Goal: Task Accomplishment & Management: Manage account settings

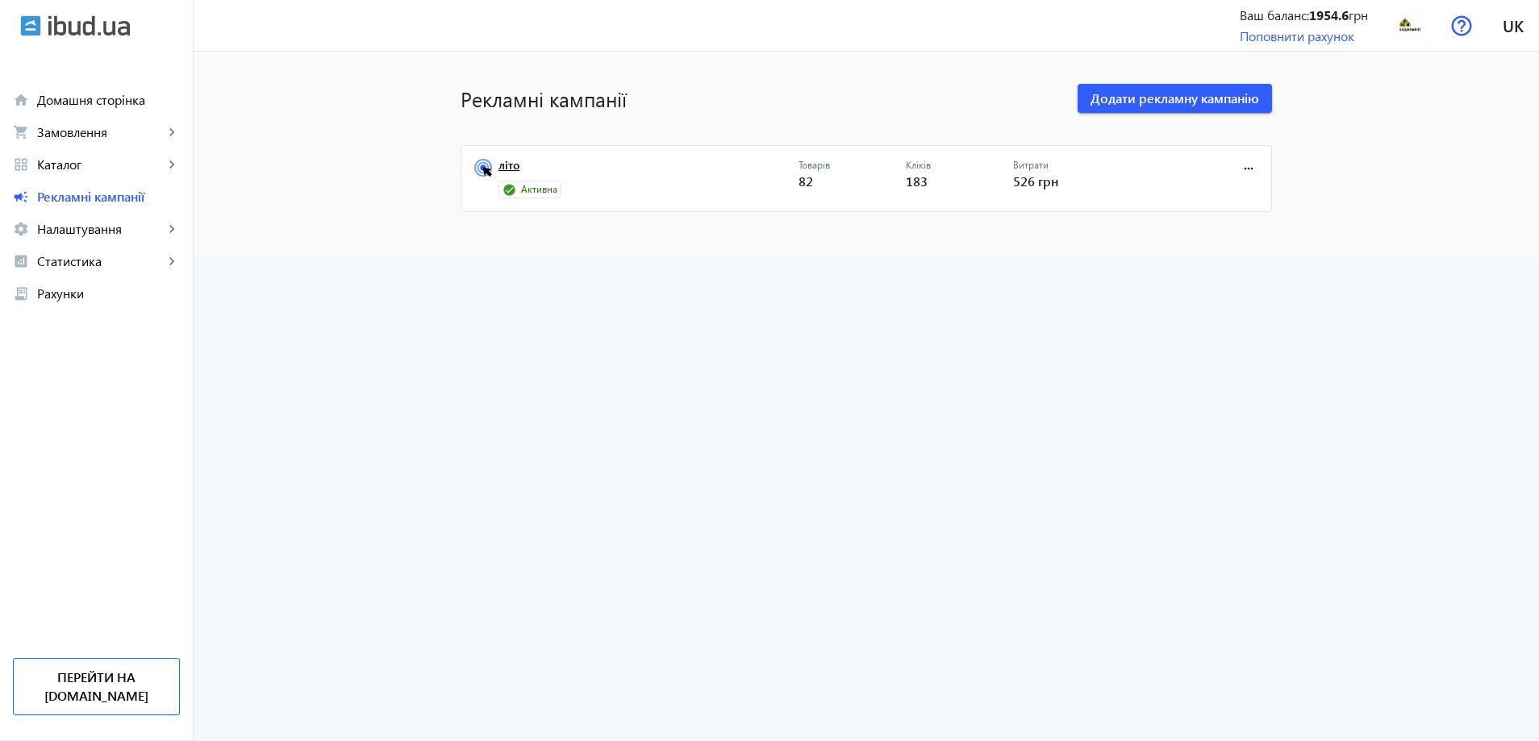
click at [507, 165] on link "літо" at bounding box center [649, 170] width 300 height 23
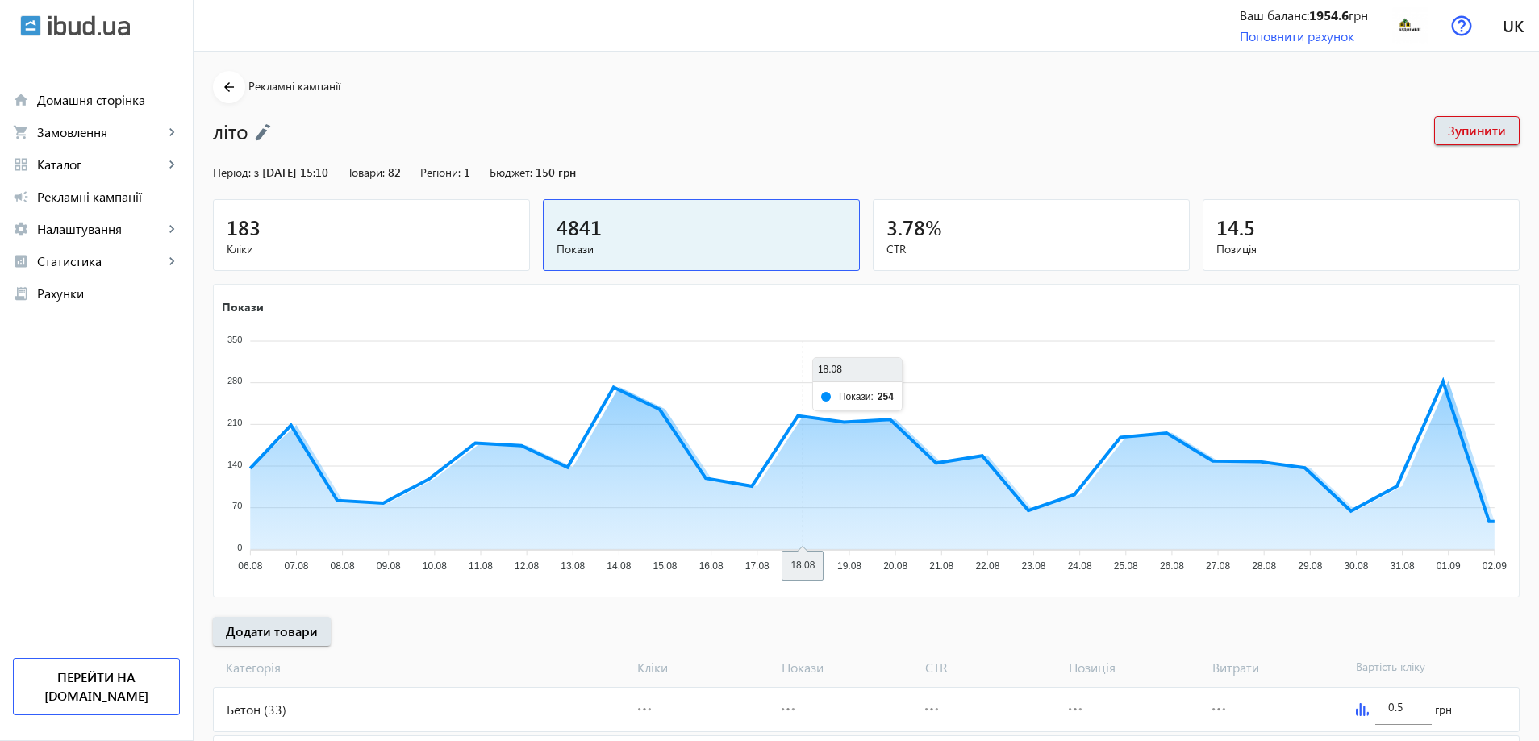
scroll to position [548, 0]
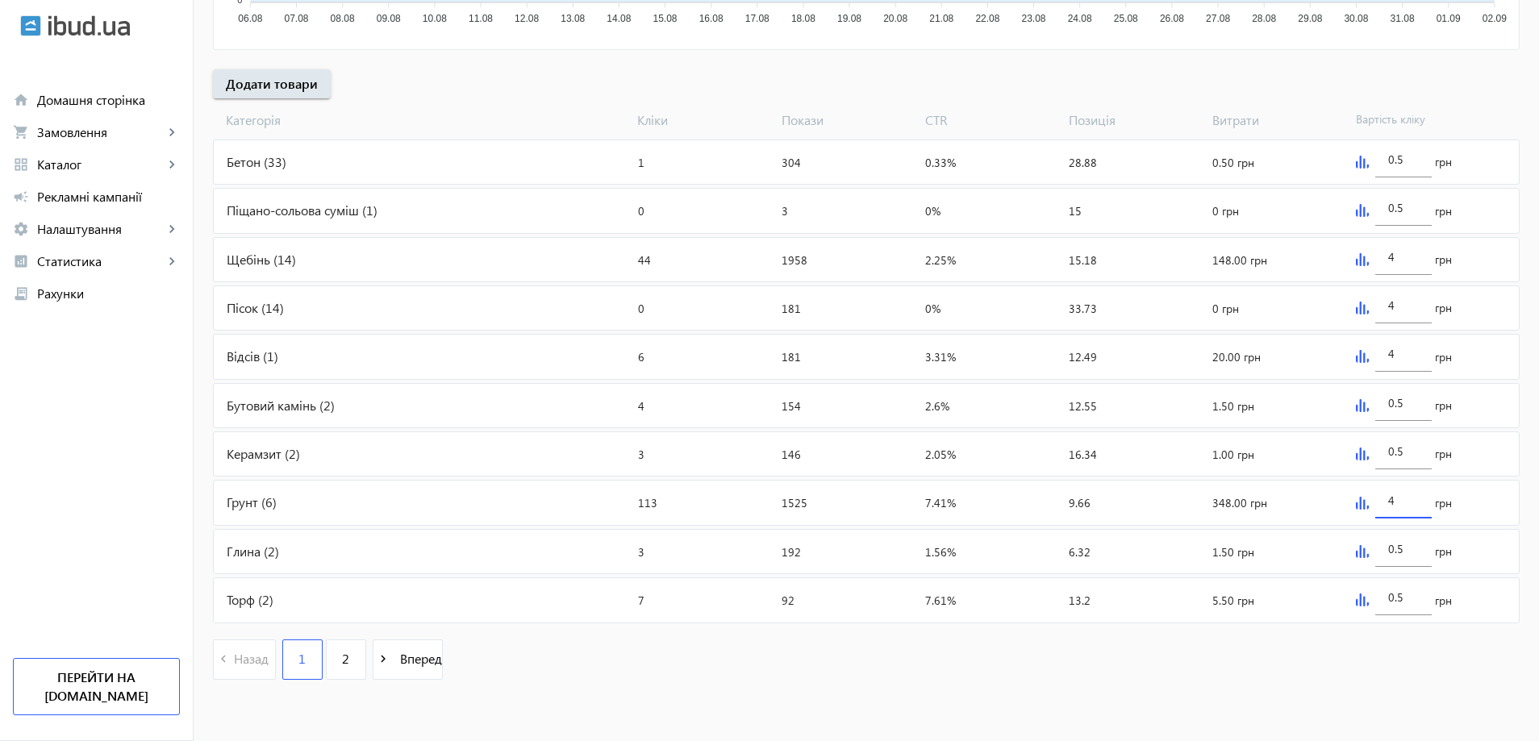
drag, startPoint x: 1400, startPoint y: 502, endPoint x: 1353, endPoint y: 505, distance: 46.9
click at [1353, 505] on div "4 грн" at bounding box center [1434, 503] width 169 height 44
type input "2"
click at [1318, 695] on div "navigate_before Назад 1 2 navigate_next Вперед" at bounding box center [866, 661] width 1307 height 69
drag, startPoint x: 315, startPoint y: 657, endPoint x: 328, endPoint y: 658, distance: 13.7
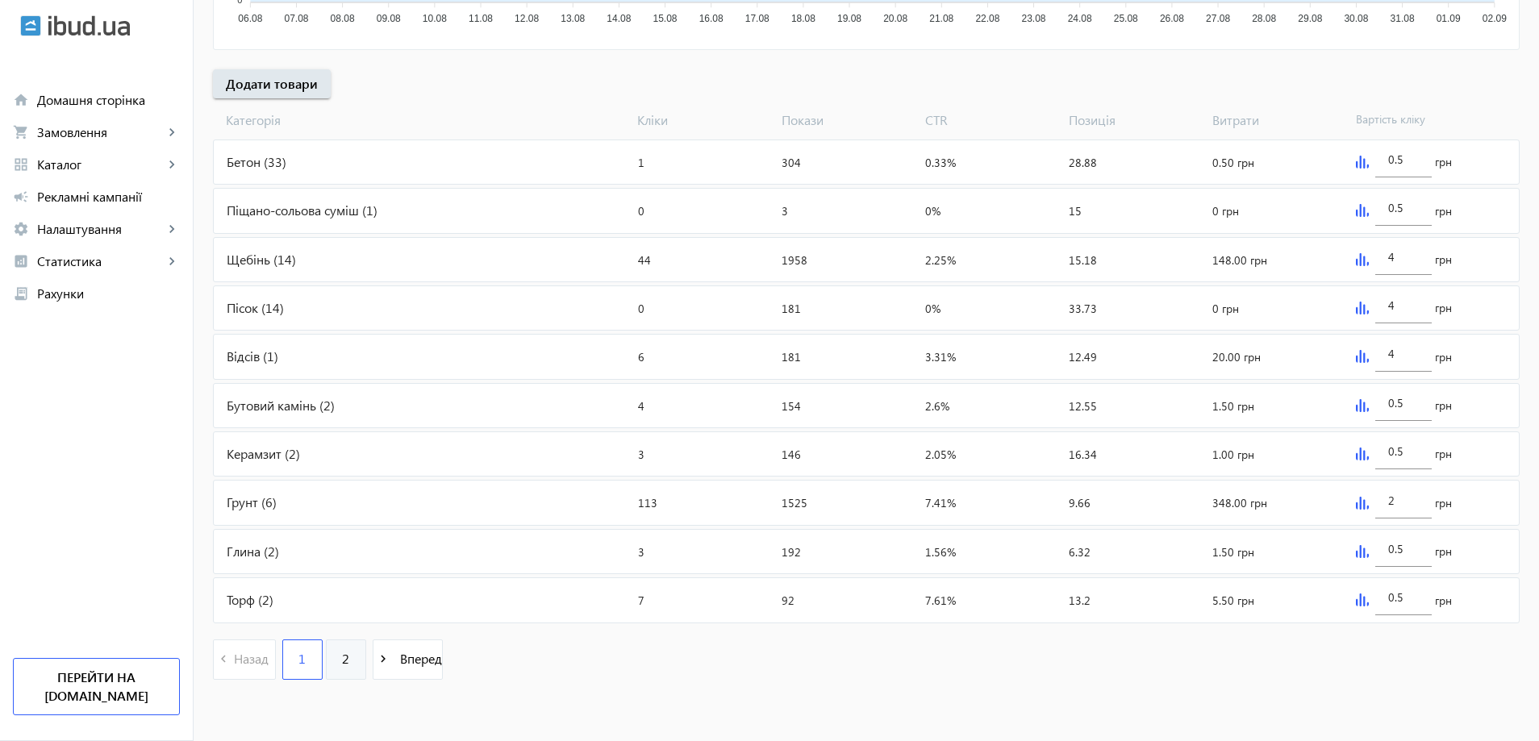
click at [317, 657] on div "1 2" at bounding box center [325, 660] width 87 height 40
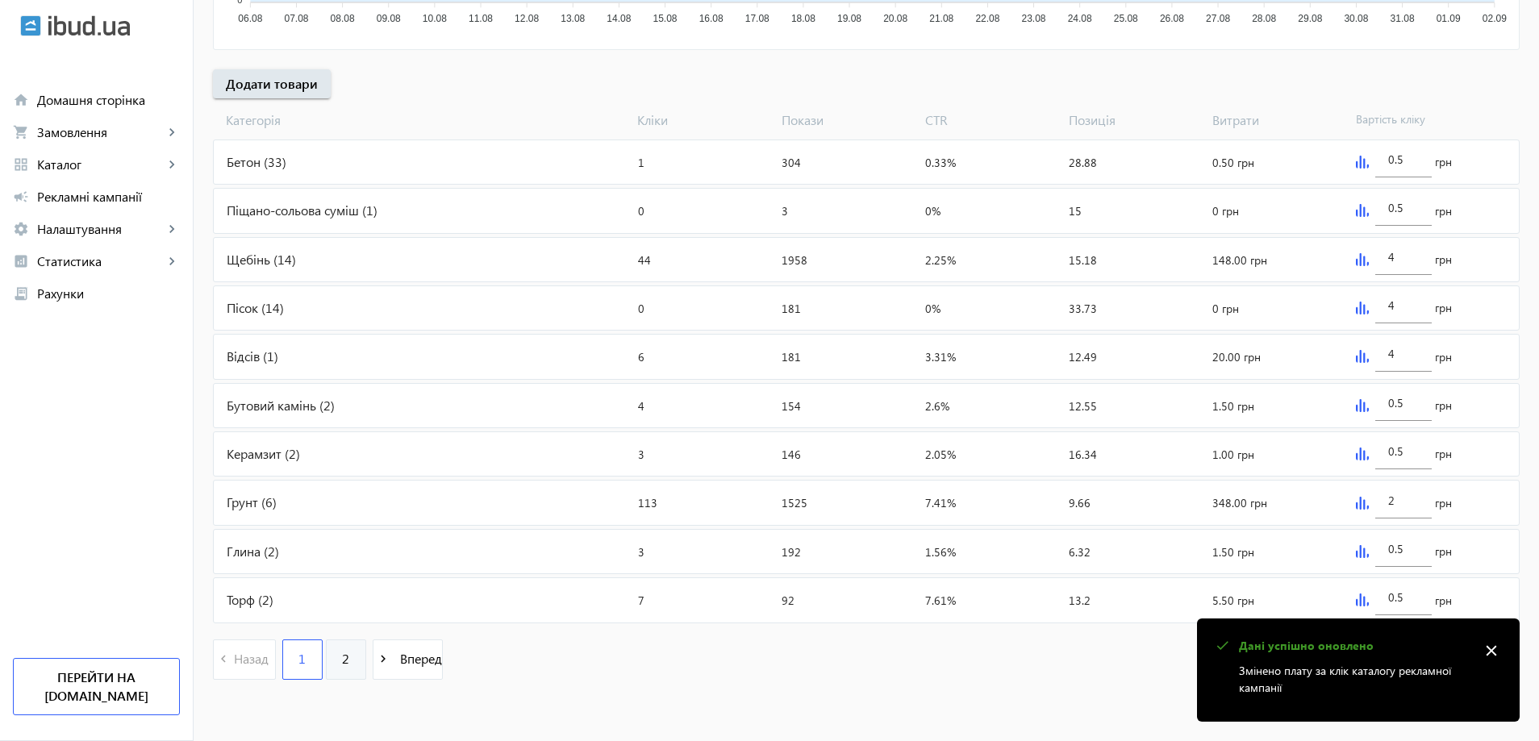
click at [341, 662] on link "2" at bounding box center [346, 660] width 40 height 40
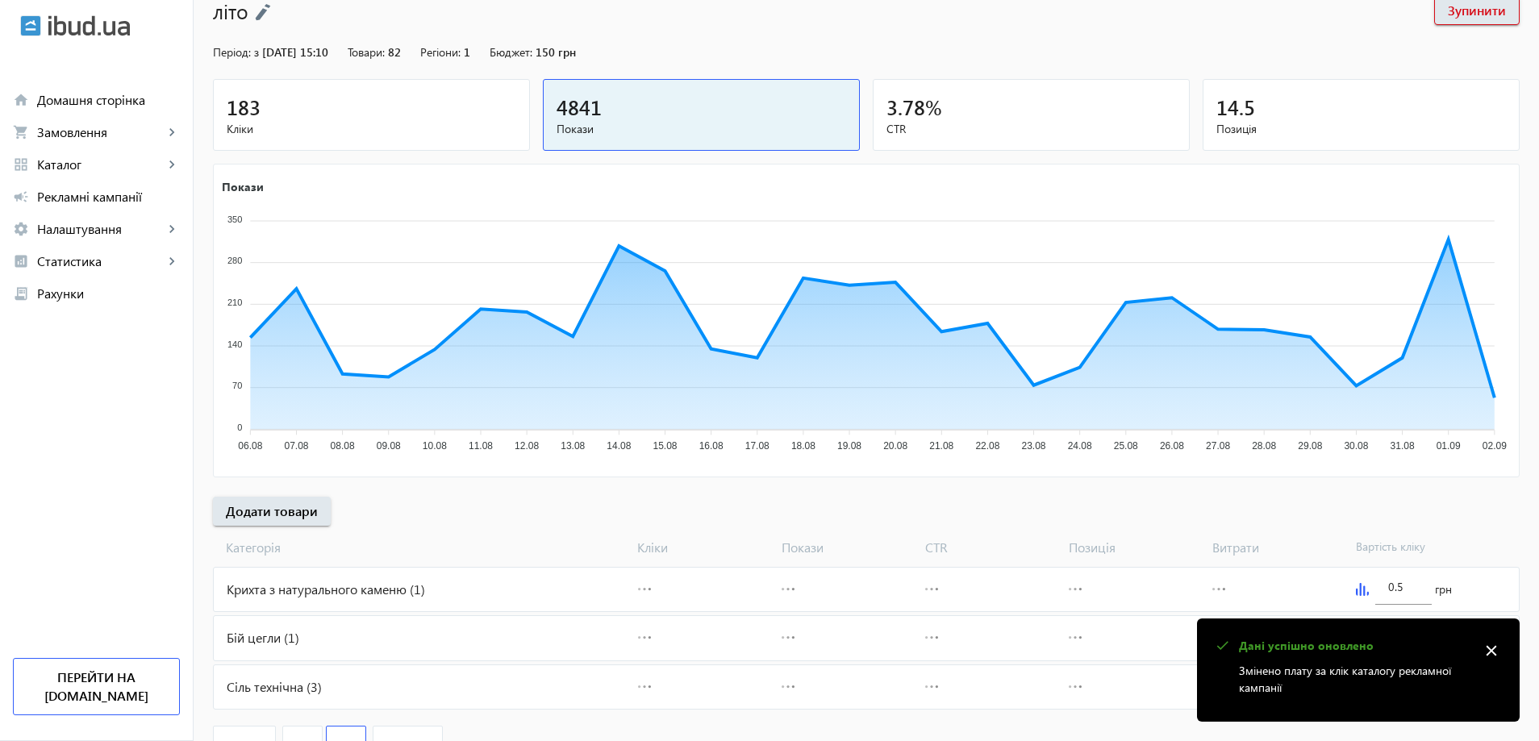
scroll to position [207, 0]
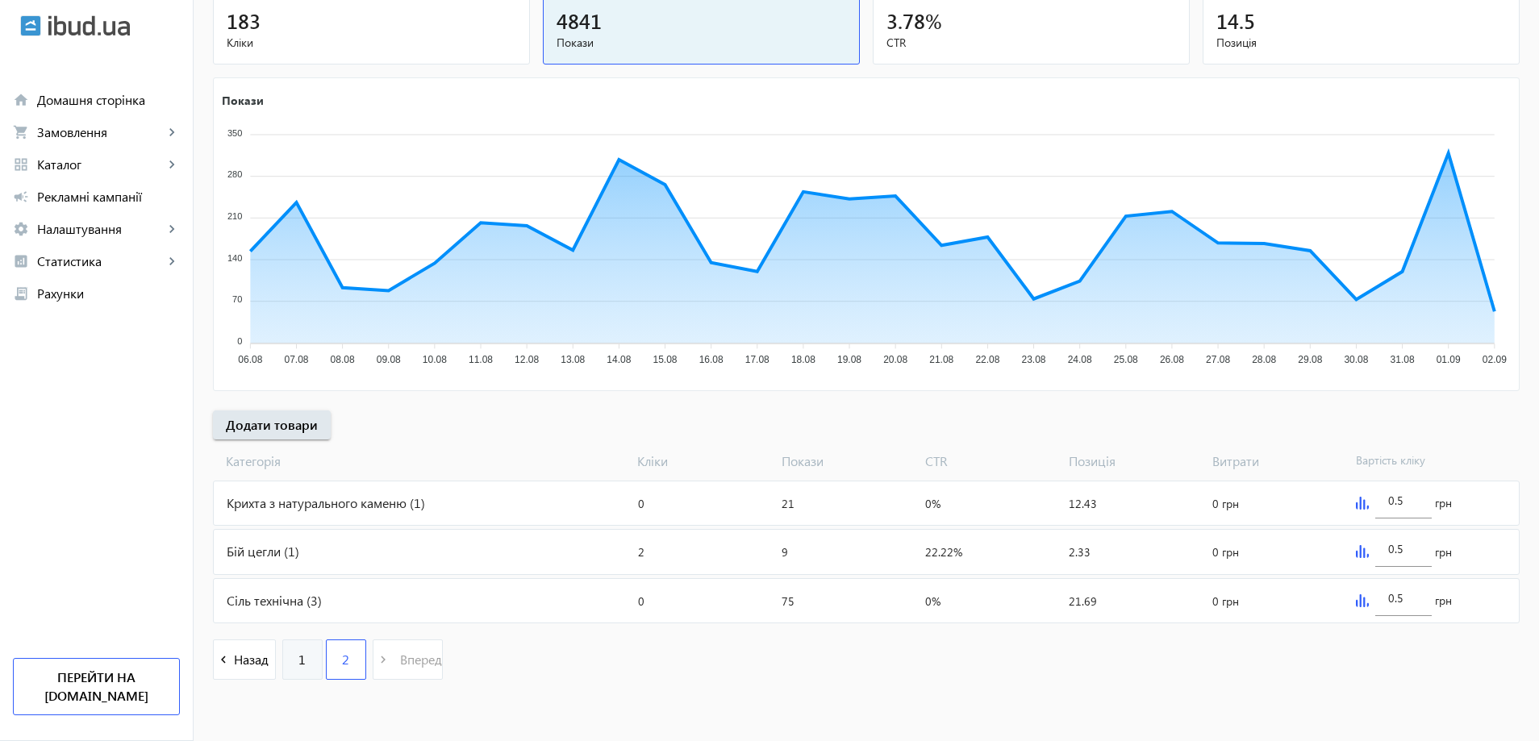
drag, startPoint x: 275, startPoint y: 658, endPoint x: 288, endPoint y: 658, distance: 12.9
click at [282, 658] on link "1" at bounding box center [302, 660] width 40 height 40
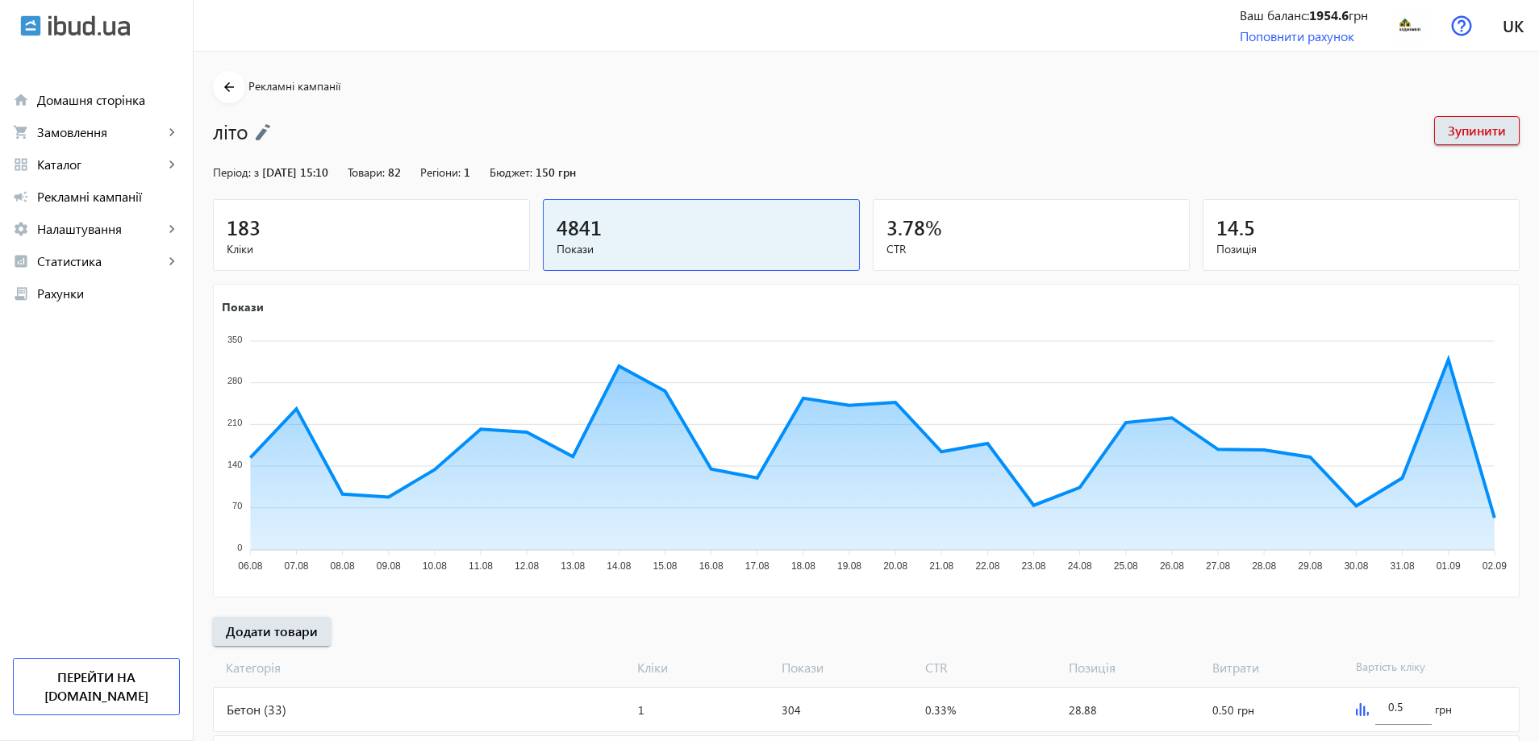
click at [289, 658] on div "[PERSON_NAME] Покази CTR Позиція Витрати Вартість кліку" at bounding box center [866, 664] width 1307 height 37
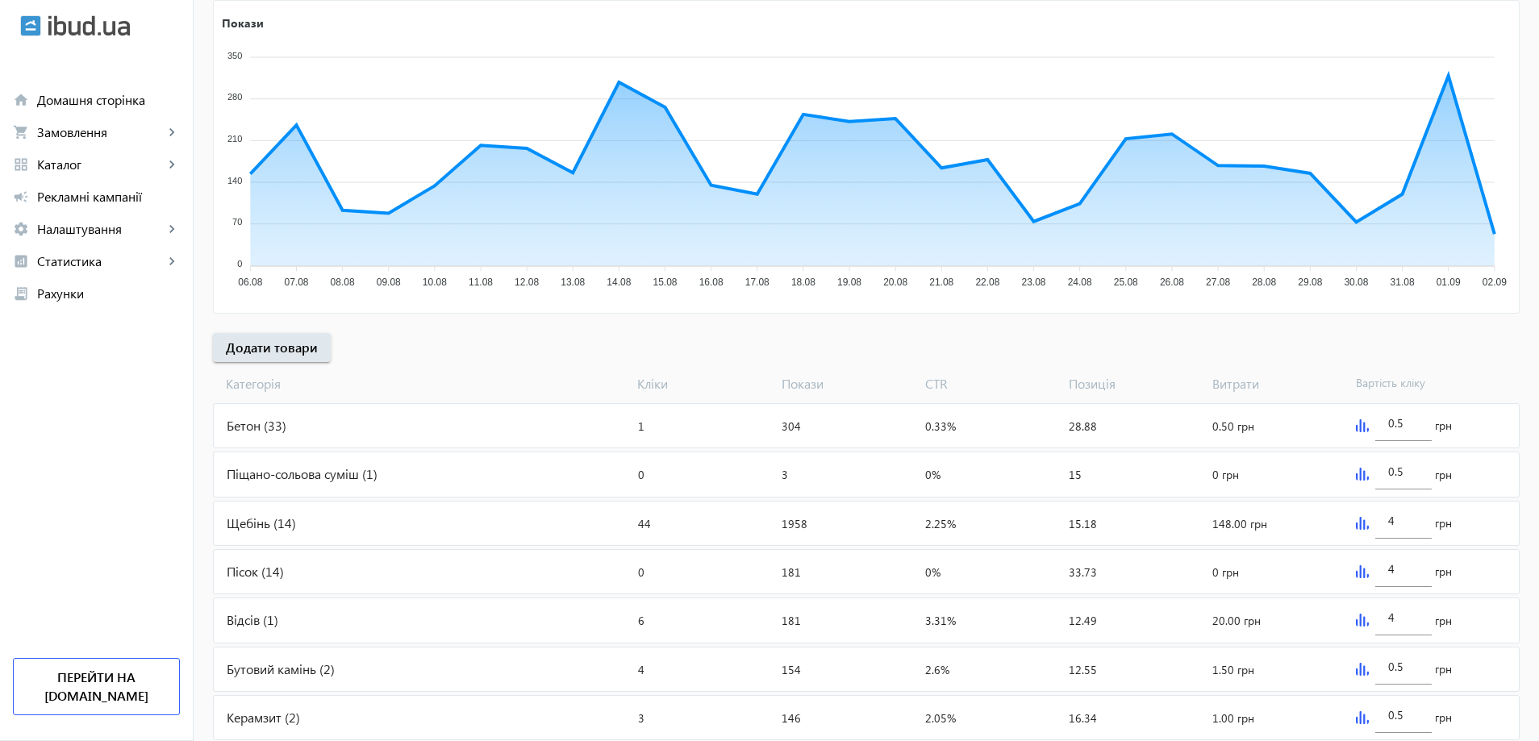
scroll to position [548, 0]
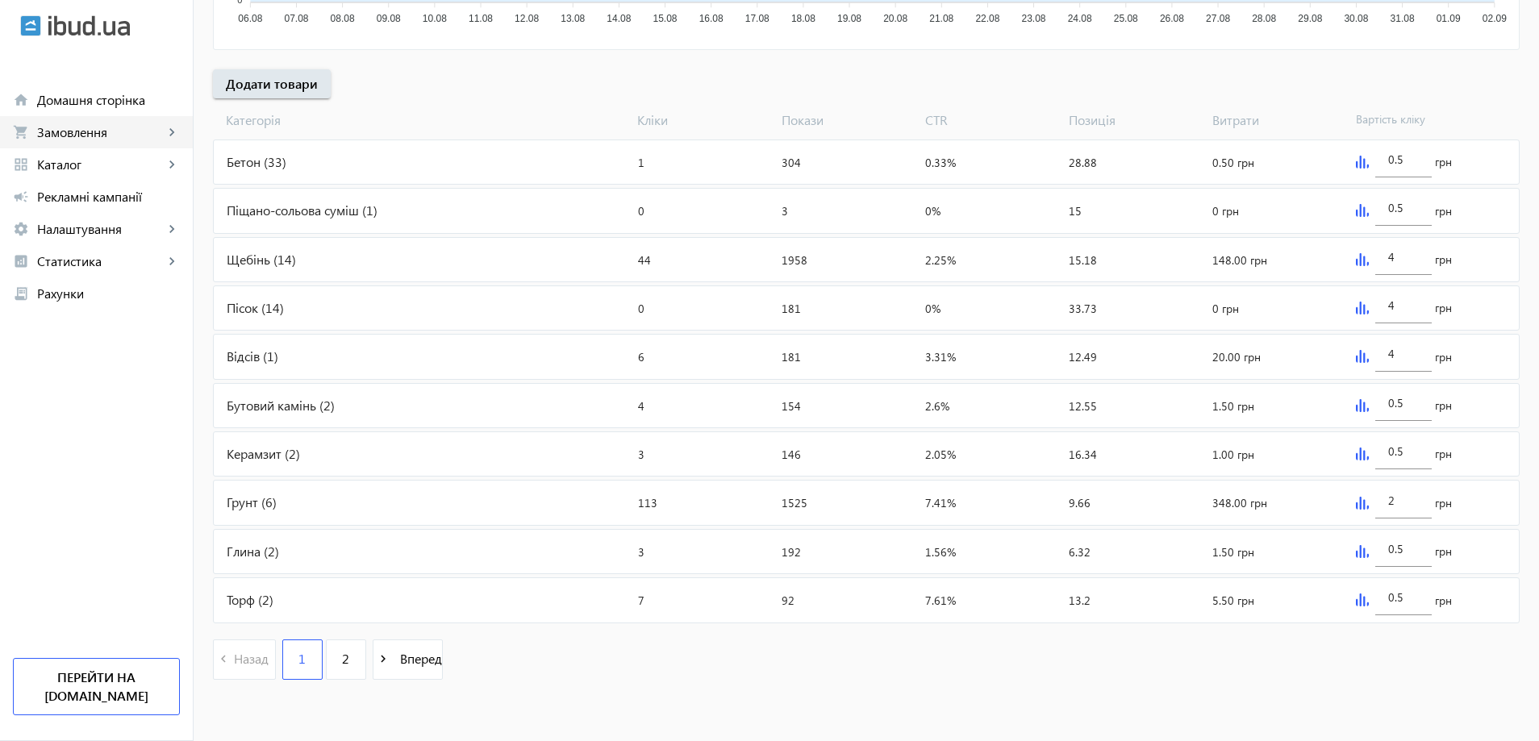
click at [69, 138] on span "Замовлення" at bounding box center [100, 132] width 127 height 16
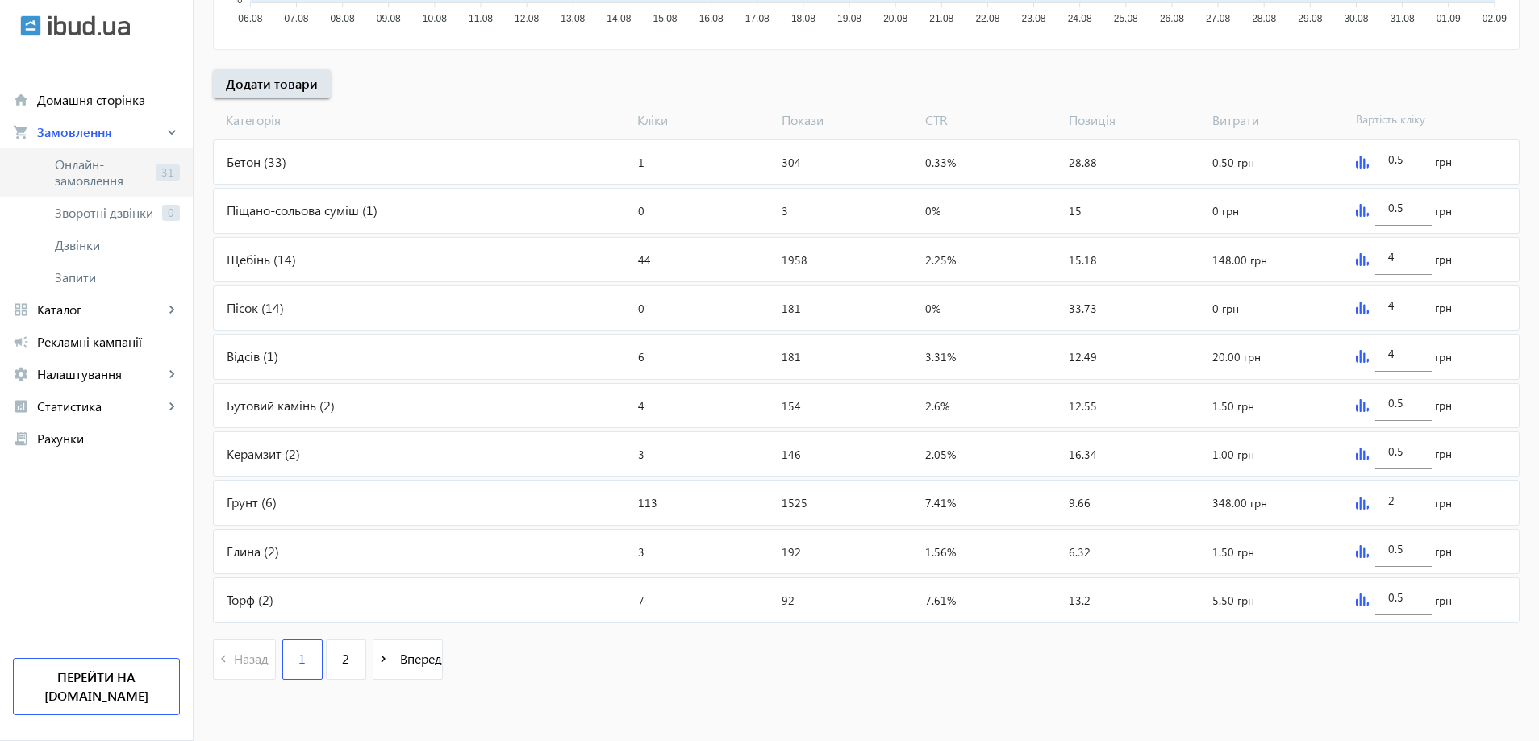
click at [92, 173] on span "Онлайн-замовлення" at bounding box center [102, 173] width 94 height 32
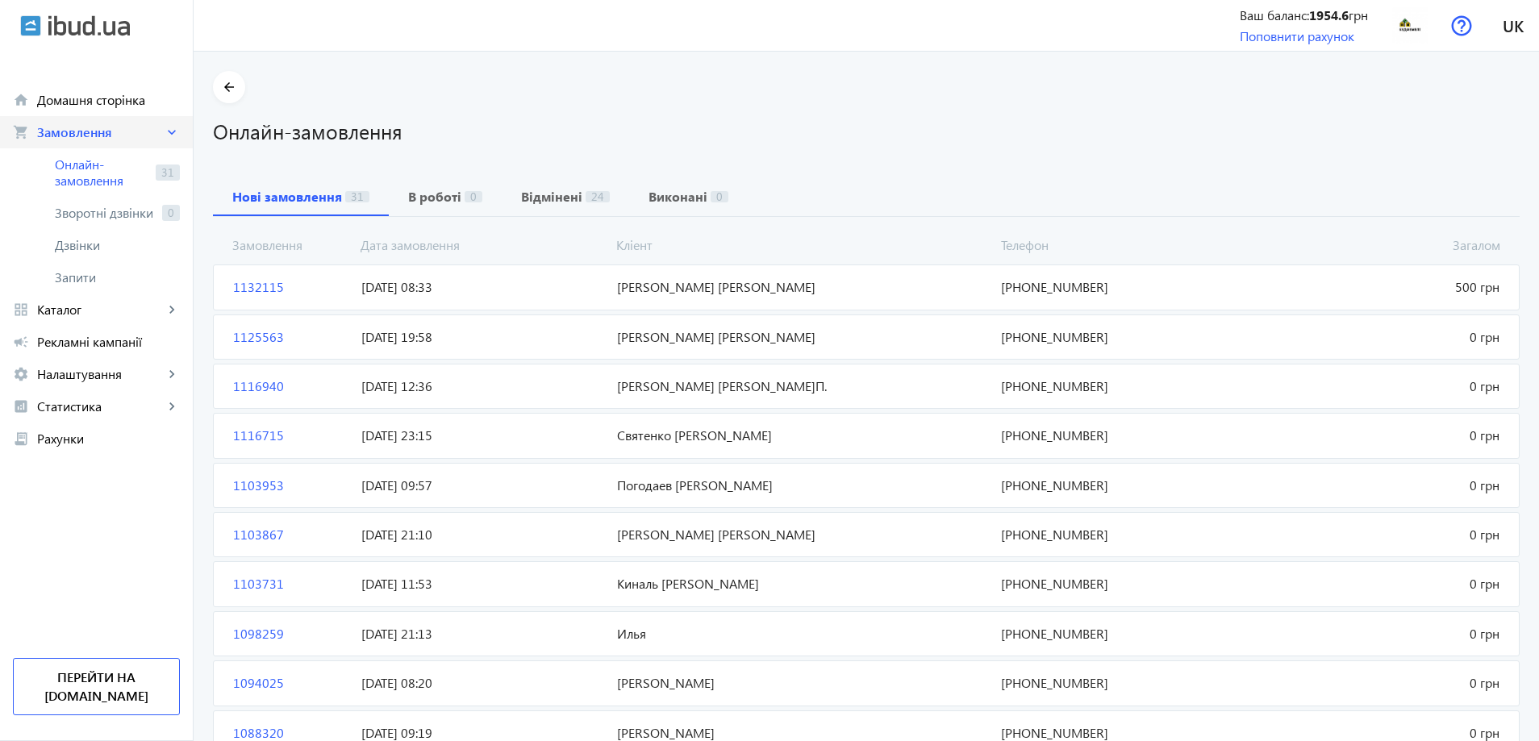
click at [77, 132] on span "Замовлення" at bounding box center [100, 132] width 127 height 16
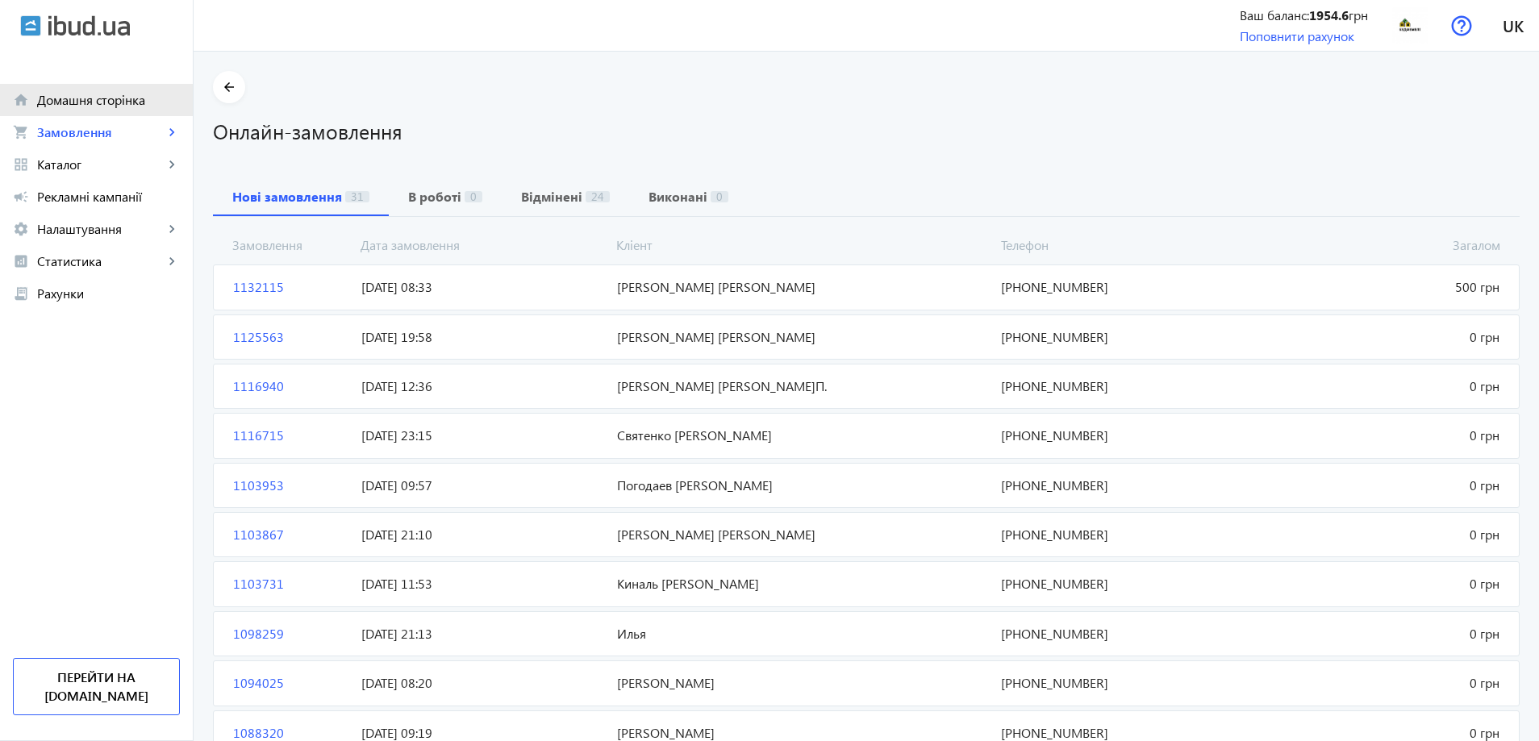
click at [115, 94] on span "Домашня сторінка" at bounding box center [108, 100] width 143 height 16
